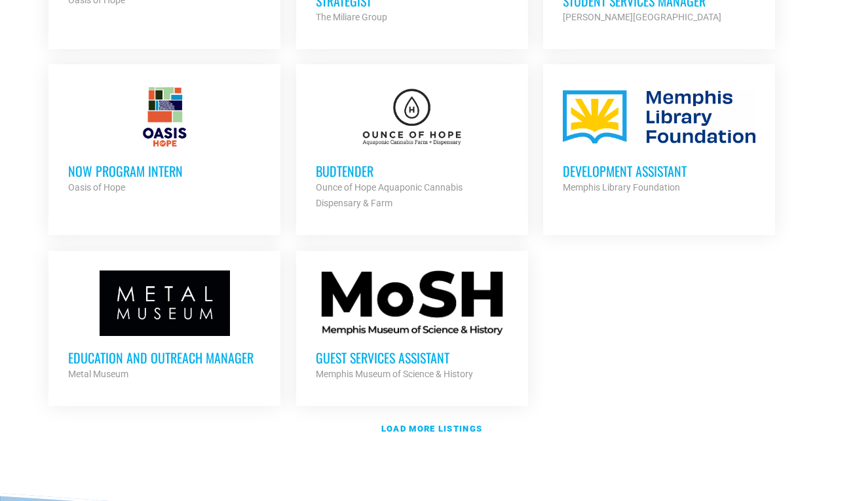
scroll to position [1458, 0]
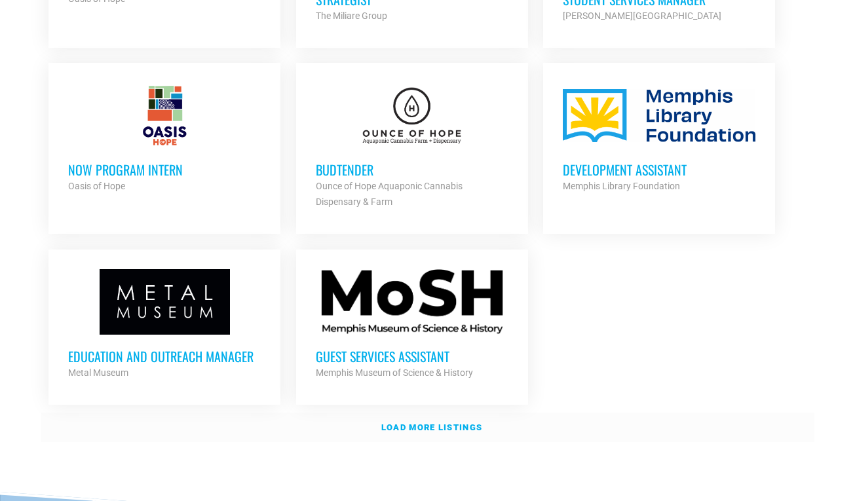
click at [463, 423] on strong "Load more listings" at bounding box center [431, 428] width 101 height 10
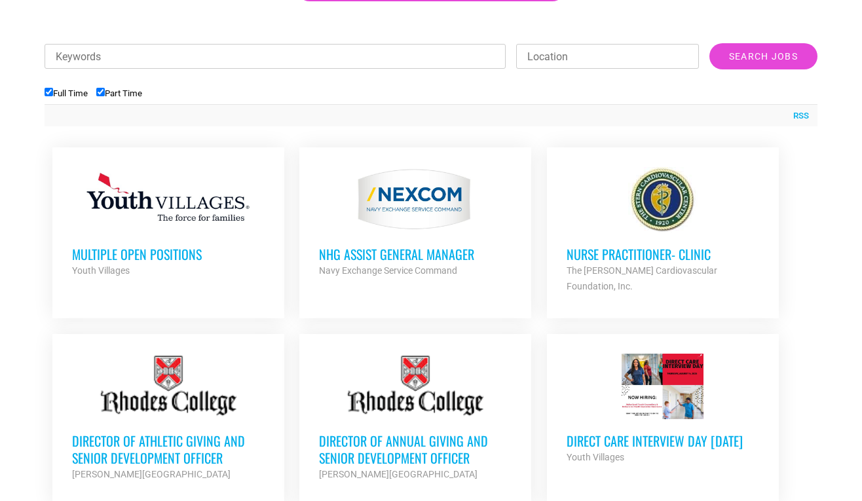
scroll to position [476, 0]
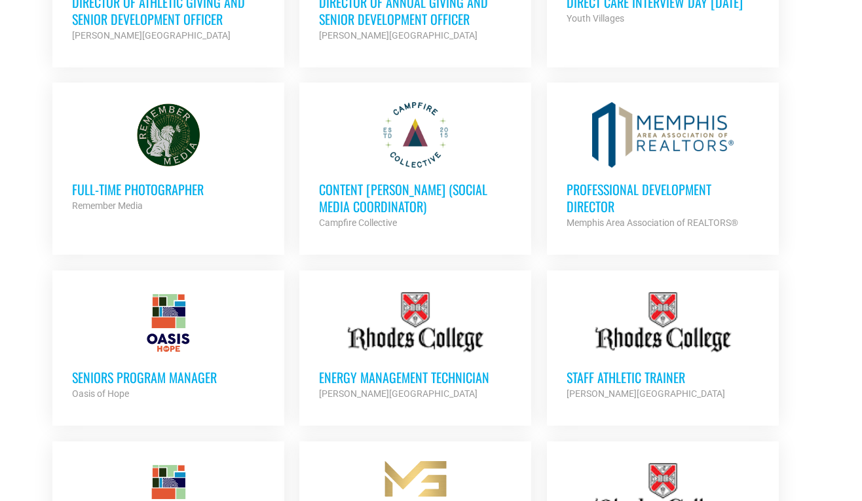
scroll to position [913, 0]
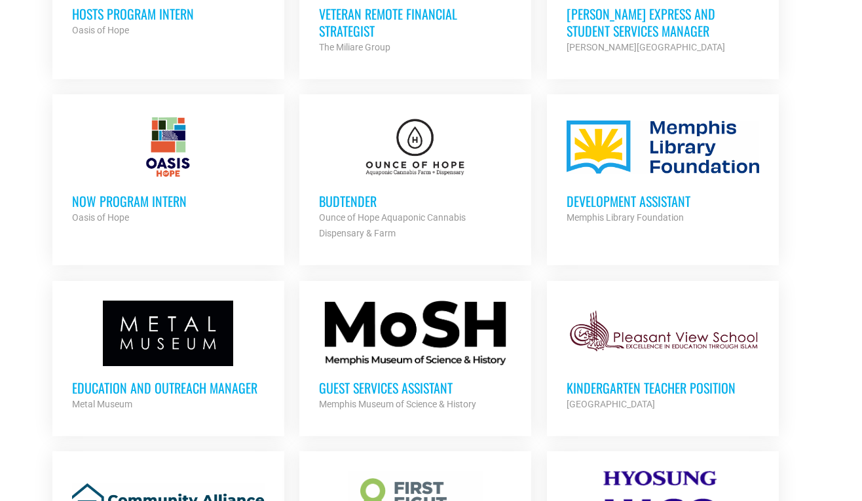
scroll to position [1420, 0]
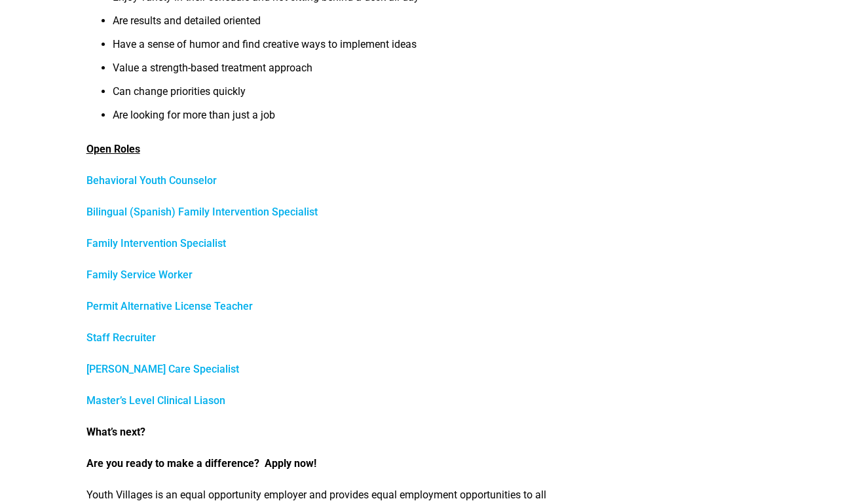
scroll to position [544, 0]
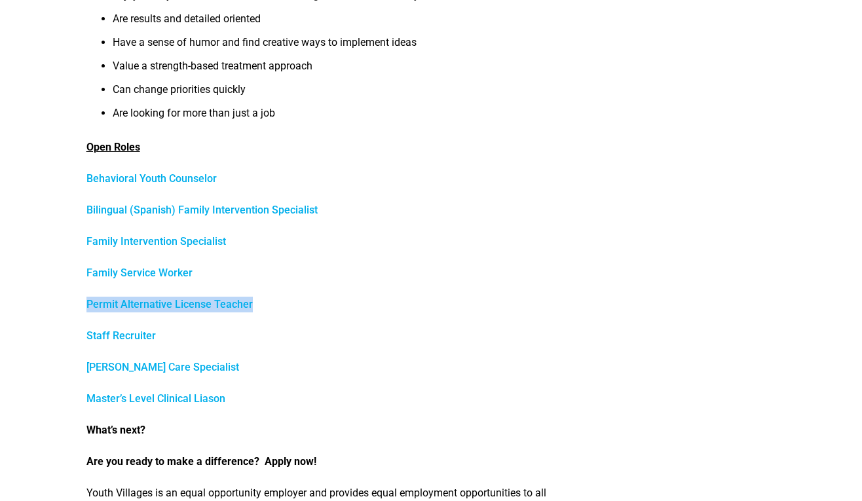
click at [379, 259] on div "Who is Youth Villages? Youth Villages is a nonprofit organization striving to h…" at bounding box center [319, 173] width 466 height 1146
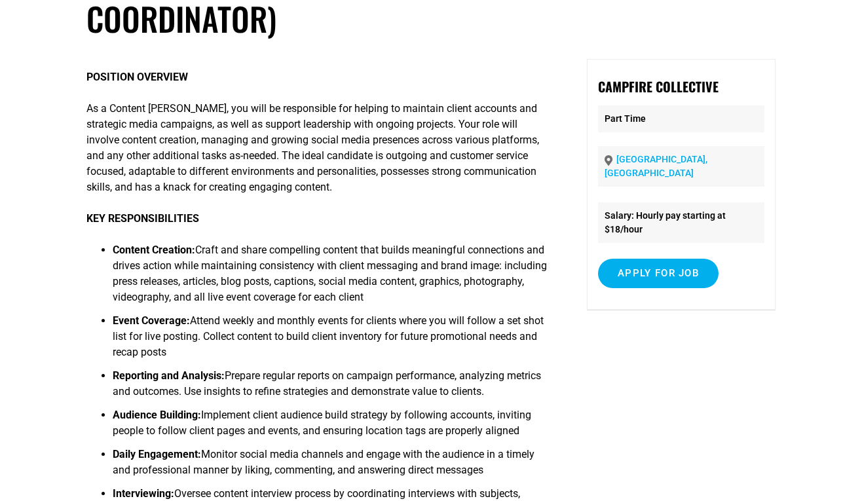
scroll to position [123, 0]
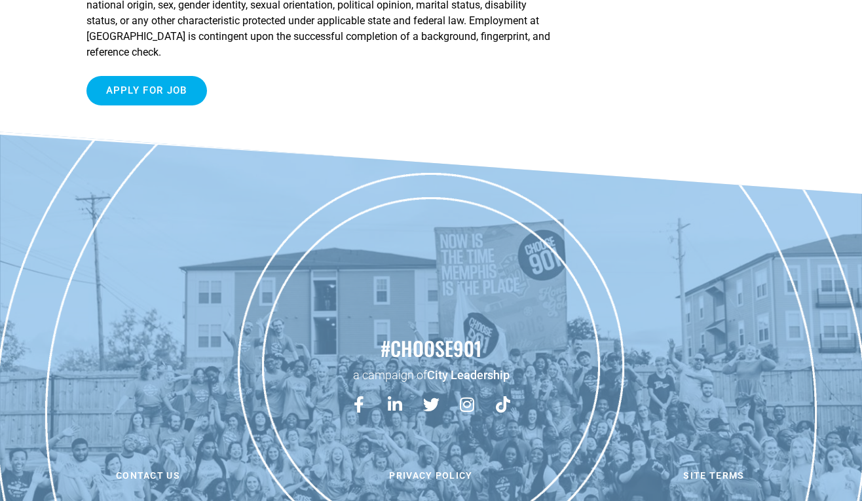
scroll to position [594, 0]
